Goal: Use online tool/utility: Utilize a website feature to perform a specific function

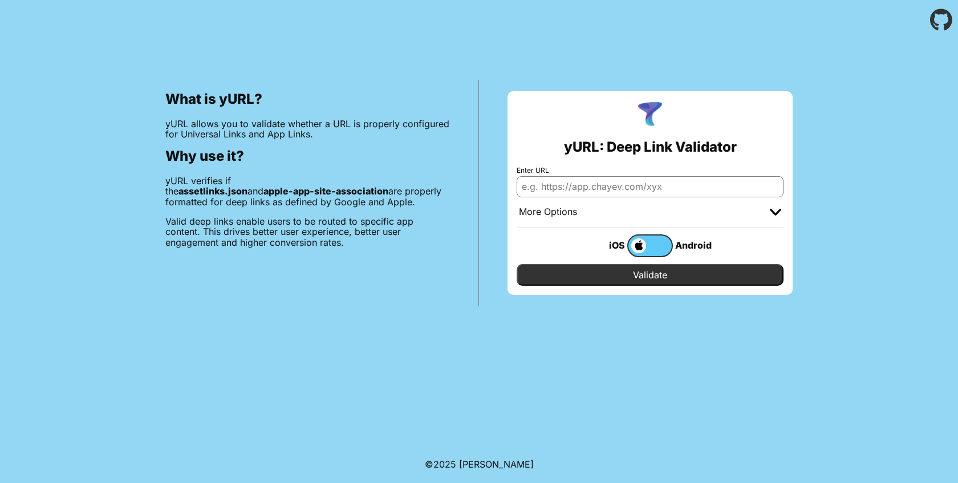
click at [591, 185] on input "Enter URL" at bounding box center [649, 186] width 267 height 21
click at [729, 225] on div "More Options" at bounding box center [649, 212] width 267 height 30
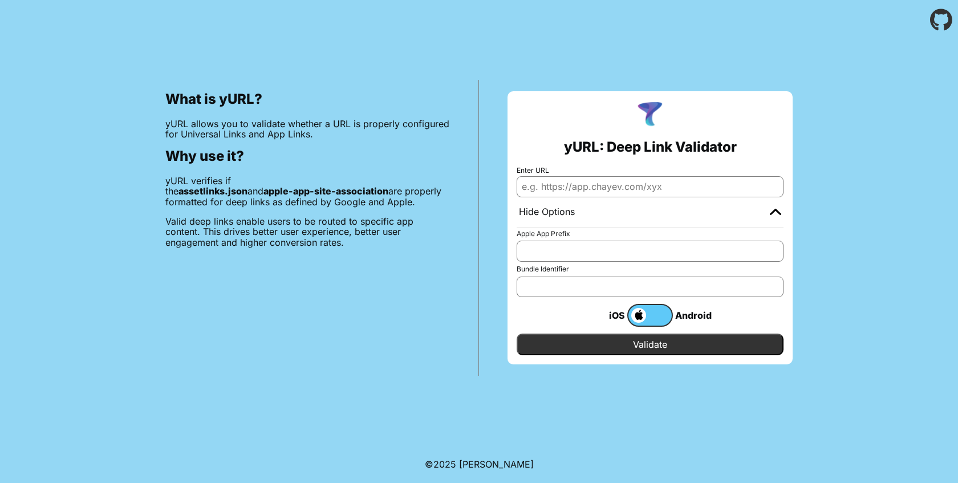
click at [661, 316] on label at bounding box center [650, 315] width 46 height 23
click at [0, 0] on input "checkbox" at bounding box center [0, 0] width 0 height 0
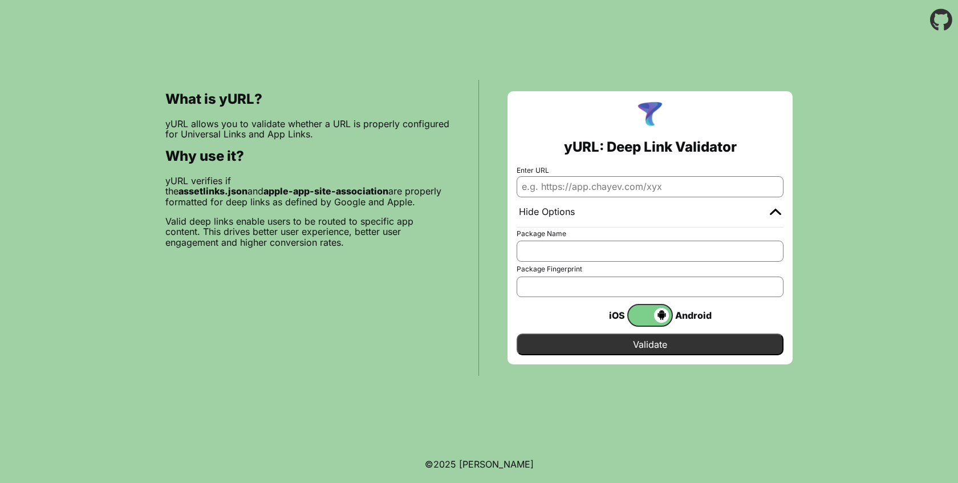
click at [646, 310] on span at bounding box center [648, 315] width 40 height 15
click at [0, 0] on input "checkbox" at bounding box center [0, 0] width 0 height 0
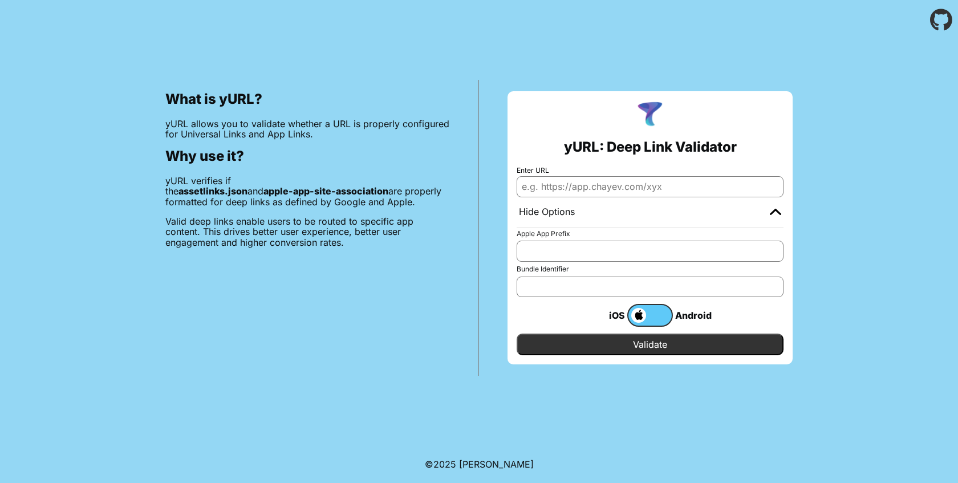
click at [597, 184] on input "Enter URL" at bounding box center [649, 186] width 267 height 21
paste input "[DOMAIN_NAME]"
type input "[DOMAIN_NAME]"
click at [555, 243] on input "Apple App Prefix" at bounding box center [649, 251] width 267 height 21
paste input "A8R6684588"
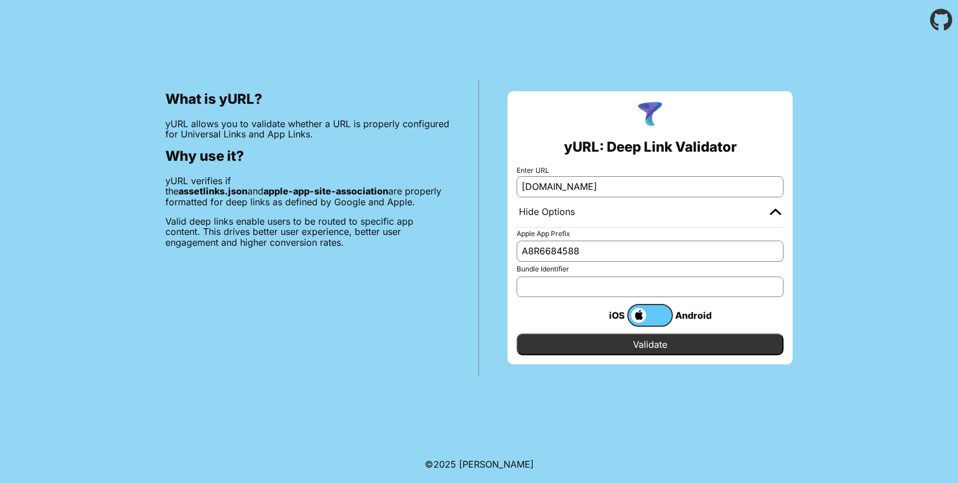
type input "A8R6684588"
click at [587, 287] on input "Bundle Identifier" at bounding box center [649, 286] width 267 height 21
paste input "com.medocity.homehealth"
type input "com.medocity.homehealth"
click at [597, 345] on input "Validate" at bounding box center [649, 344] width 267 height 22
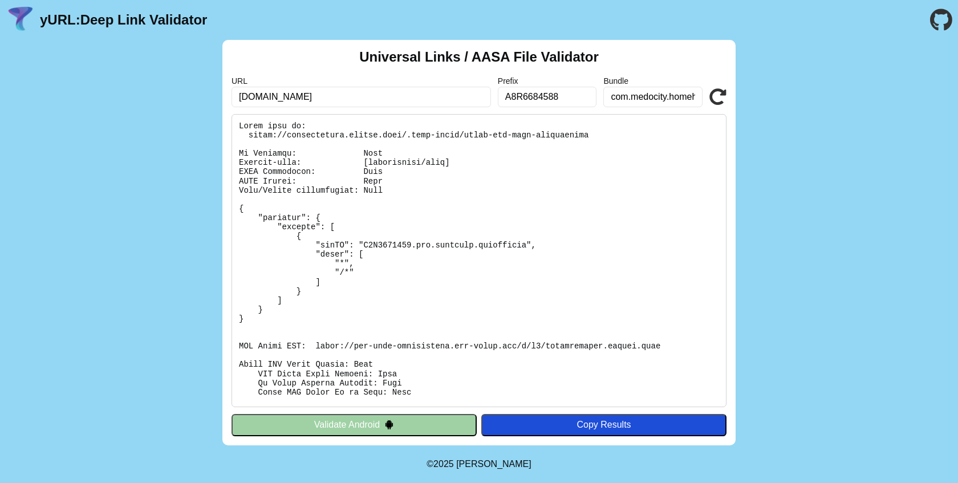
click at [276, 163] on pre at bounding box center [478, 260] width 495 height 293
click at [280, 190] on pre at bounding box center [478, 260] width 495 height 293
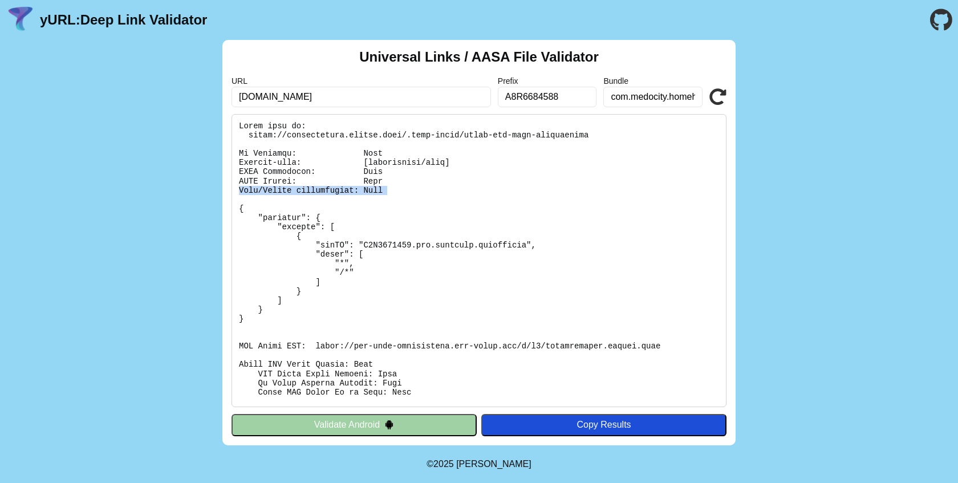
click at [280, 190] on pre at bounding box center [478, 260] width 495 height 293
click at [300, 170] on pre at bounding box center [478, 260] width 495 height 293
click at [298, 193] on pre at bounding box center [478, 260] width 495 height 293
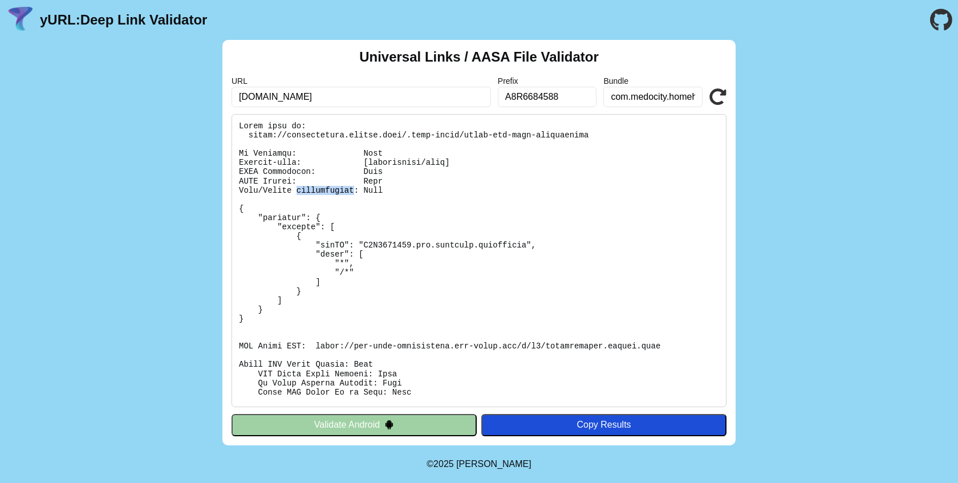
click at [298, 193] on pre at bounding box center [478, 260] width 495 height 293
click at [385, 345] on pre at bounding box center [478, 260] width 495 height 293
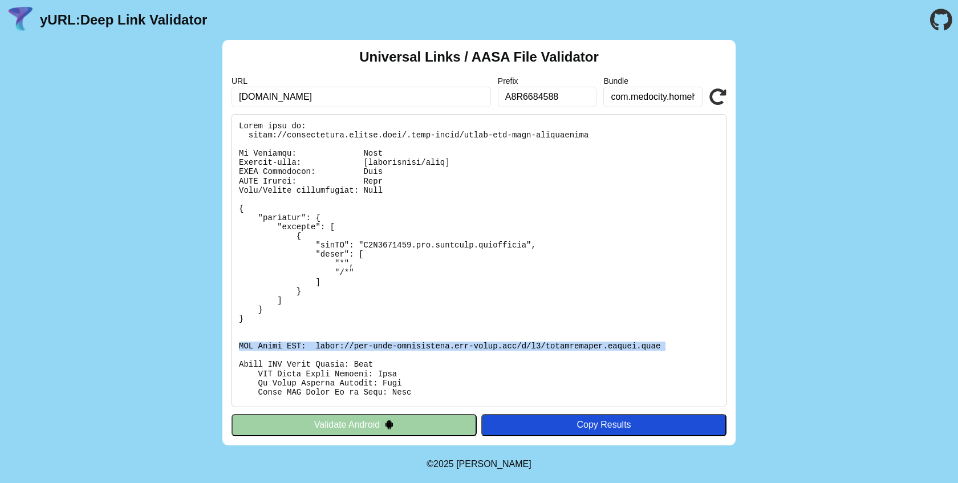
click at [385, 345] on pre at bounding box center [478, 260] width 495 height 293
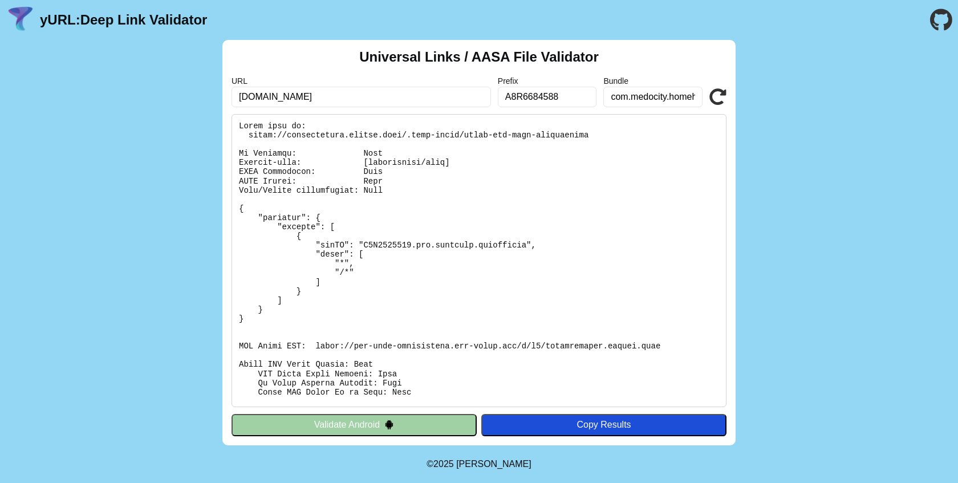
scroll to position [144, 0]
